Goal: Transaction & Acquisition: Book appointment/travel/reservation

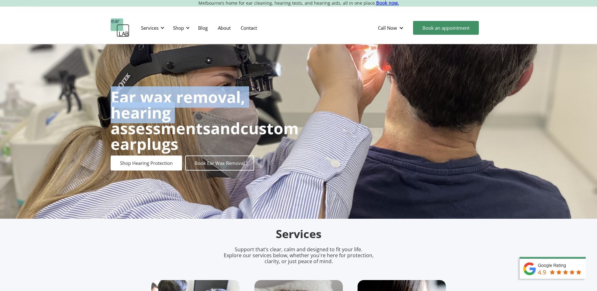
drag, startPoint x: 93, startPoint y: 81, endPoint x: 177, endPoint y: 123, distance: 94.3
click at [177, 123] on div "Ear wax removal, hearing assessments and custom earplugs Shop Hearing Protectio…" at bounding box center [298, 131] width 597 height 175
click at [222, 159] on link "Book Ear Wax Removal" at bounding box center [219, 163] width 69 height 15
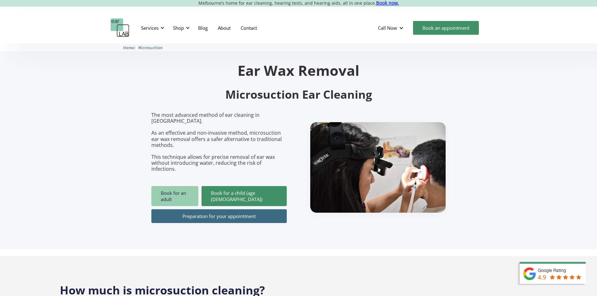
scroll to position [31, 0]
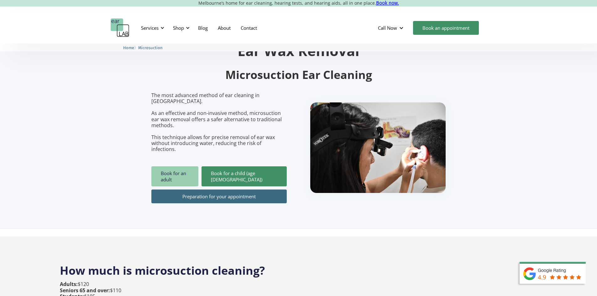
click at [190, 166] on link "Book for an adult" at bounding box center [174, 176] width 47 height 20
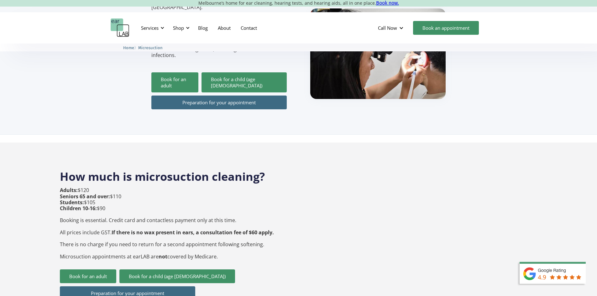
click at [85, 189] on p "Adults: $120 Seniors 65 and over: $110 Students: $105 Children 10-16: $90 Booki…" at bounding box center [167, 223] width 214 height 72
click at [74, 187] on strong "Adults:" at bounding box center [69, 190] width 18 height 7
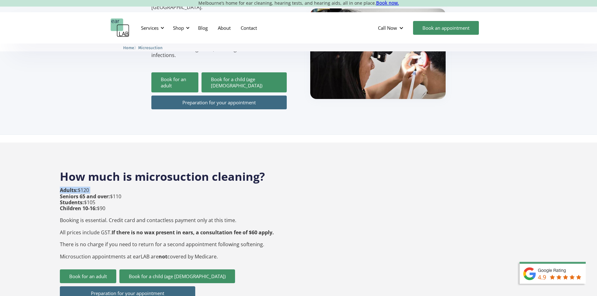
click at [74, 187] on strong "Adults:" at bounding box center [69, 190] width 18 height 7
click at [94, 205] on strong "Children 10-16:" at bounding box center [78, 208] width 37 height 7
click at [91, 220] on p "Adults: $120 Seniors 65 and over: $110 Students: $105 Children 10-16: $90 Booki…" at bounding box center [167, 223] width 214 height 72
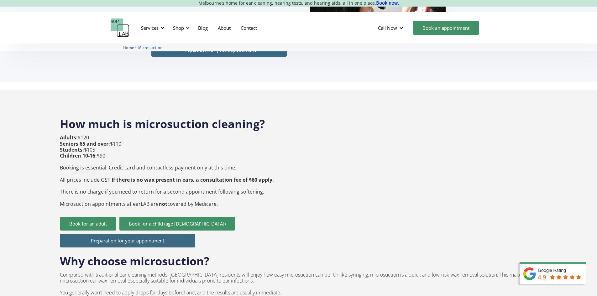
scroll to position [188, 0]
